Goal: Information Seeking & Learning: Find specific page/section

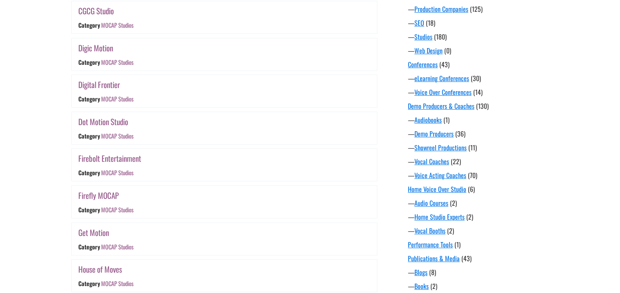
scroll to position [733, 0]
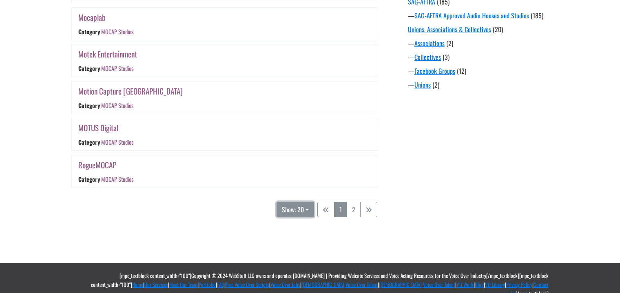
click at [310, 209] on button "Show: 20" at bounding box center [296, 210] width 38 height 16
click at [292, 235] on button "50" at bounding box center [309, 237] width 64 height 11
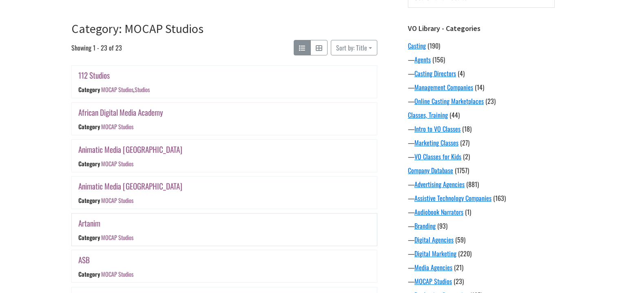
scroll to position [93, 0]
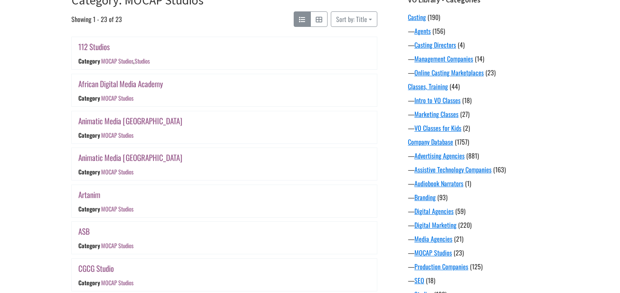
scroll to position [0, 0]
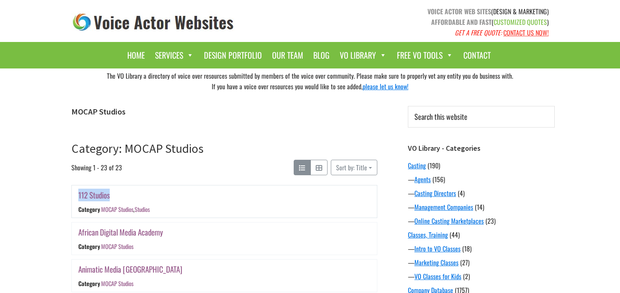
drag, startPoint x: 121, startPoint y: 195, endPoint x: 83, endPoint y: 190, distance: 37.9
click at [75, 196] on div "112 Studios Category MOCAP Studios , Studios" at bounding box center [174, 202] width 204 height 32
copy link "112 Studios"
drag, startPoint x: 92, startPoint y: 195, endPoint x: 173, endPoint y: 40, distance: 174.4
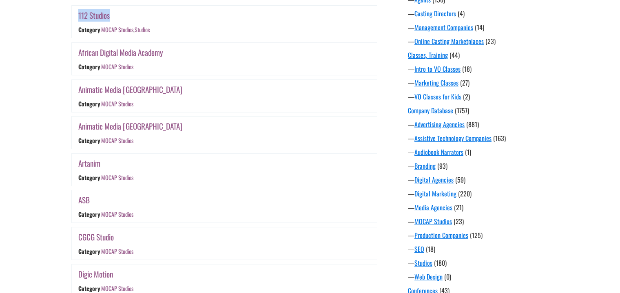
scroll to position [150, 0]
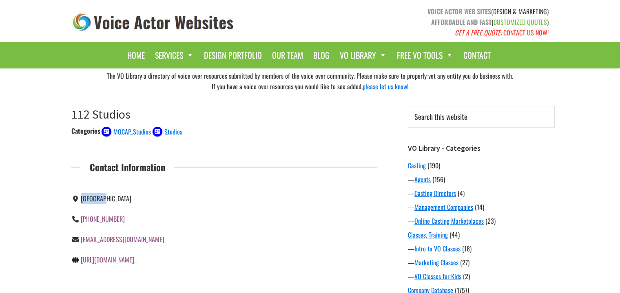
drag, startPoint x: 89, startPoint y: 199, endPoint x: 82, endPoint y: 201, distance: 7.6
click at [82, 201] on div "[GEOGRAPHIC_DATA]" at bounding box center [144, 198] width 147 height 11
copy span "[GEOGRAPHIC_DATA]"
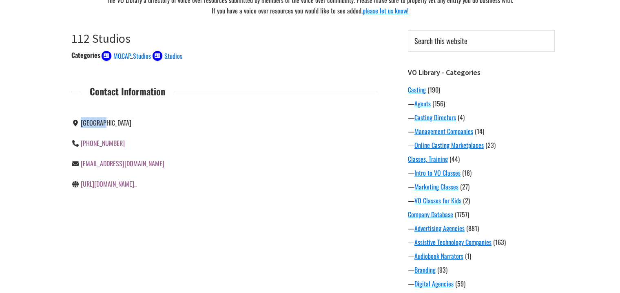
scroll to position [82, 0]
